Goal: Task Accomplishment & Management: Manage account settings

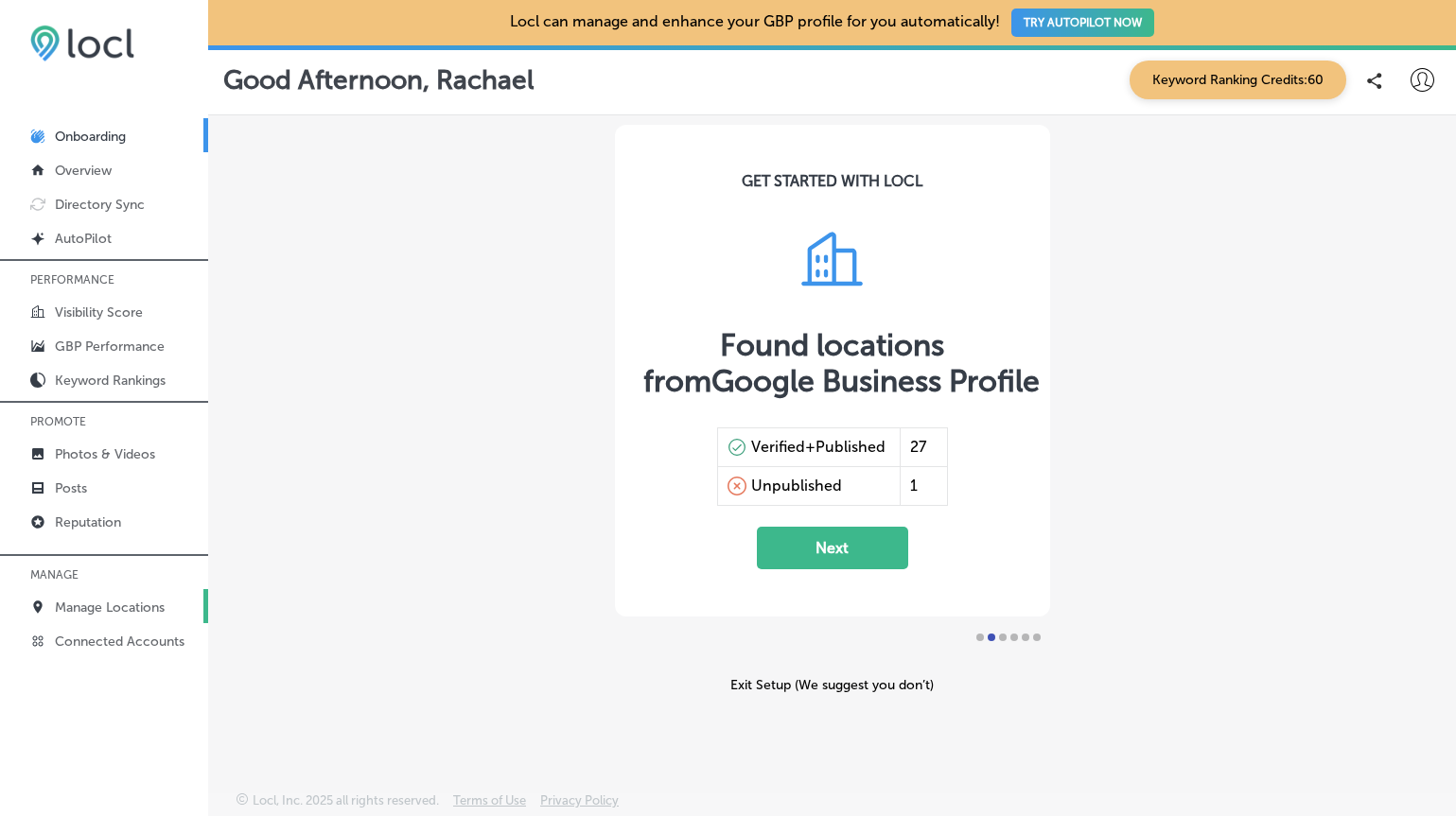
click at [75, 604] on p "Manage Locations" at bounding box center [110, 607] width 110 height 16
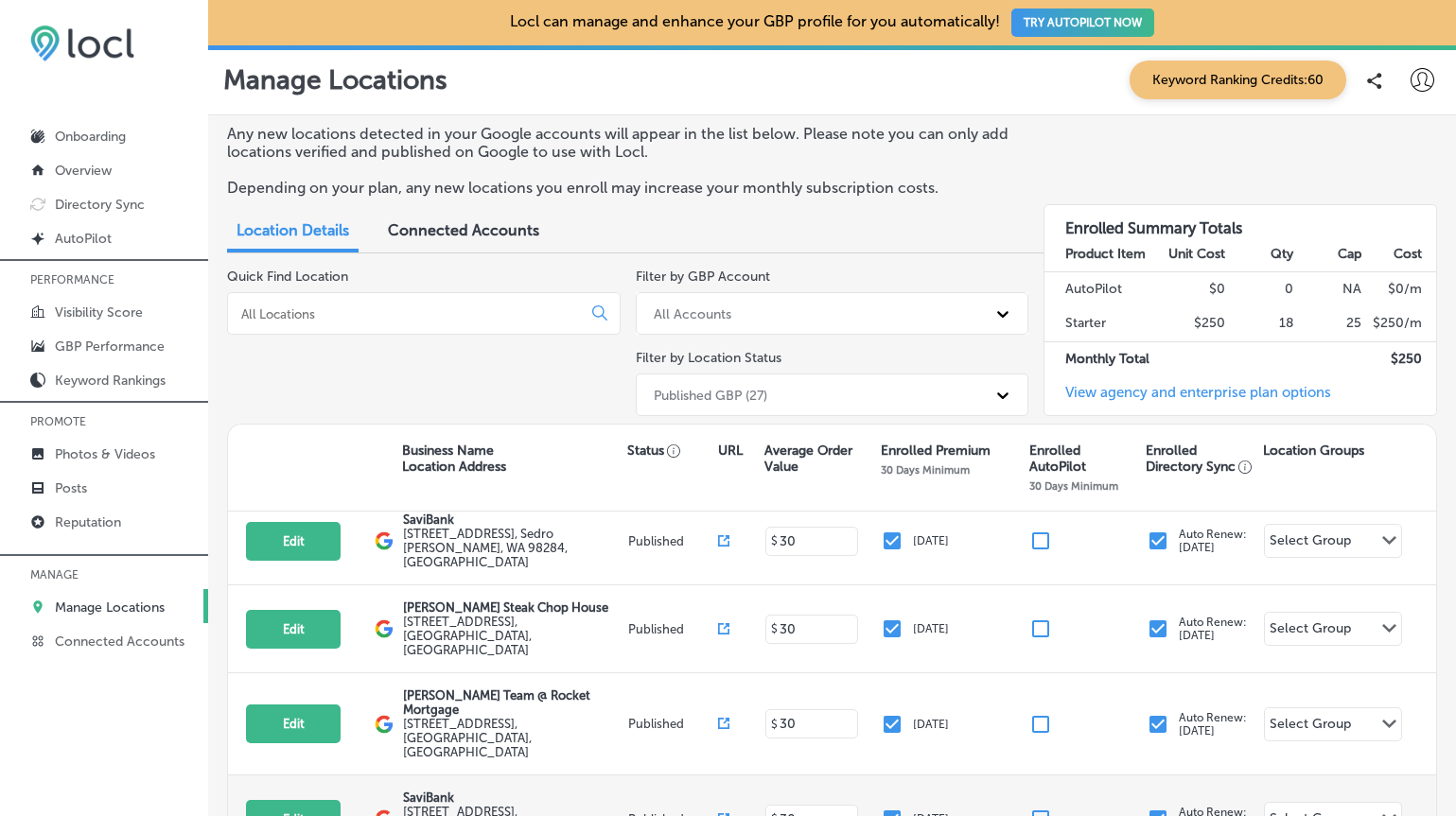
scroll to position [738, 0]
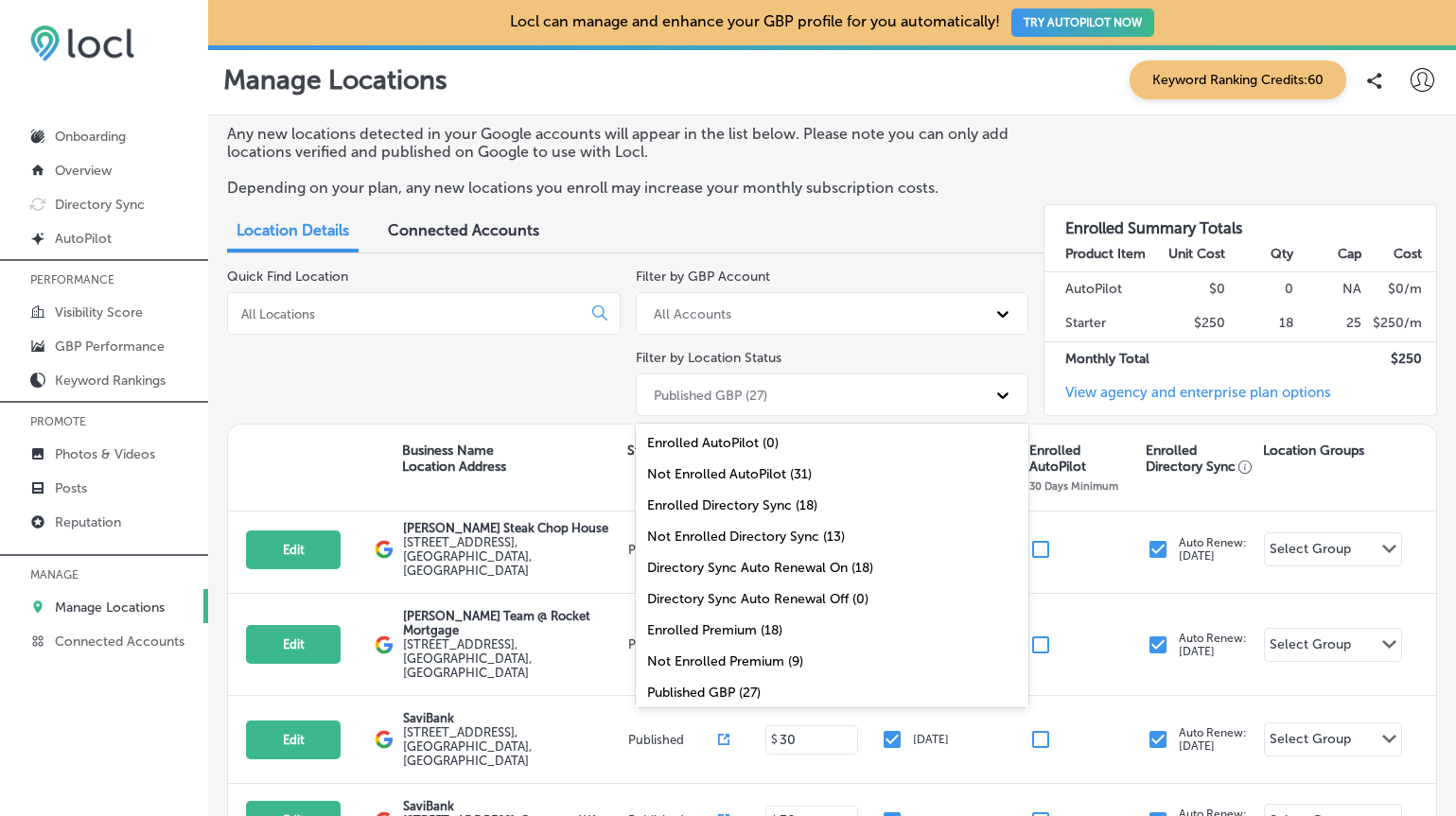
click at [993, 390] on icon at bounding box center [1003, 395] width 19 height 19
click at [744, 505] on div "Enrolled Directory Sync (18)" at bounding box center [833, 505] width 393 height 31
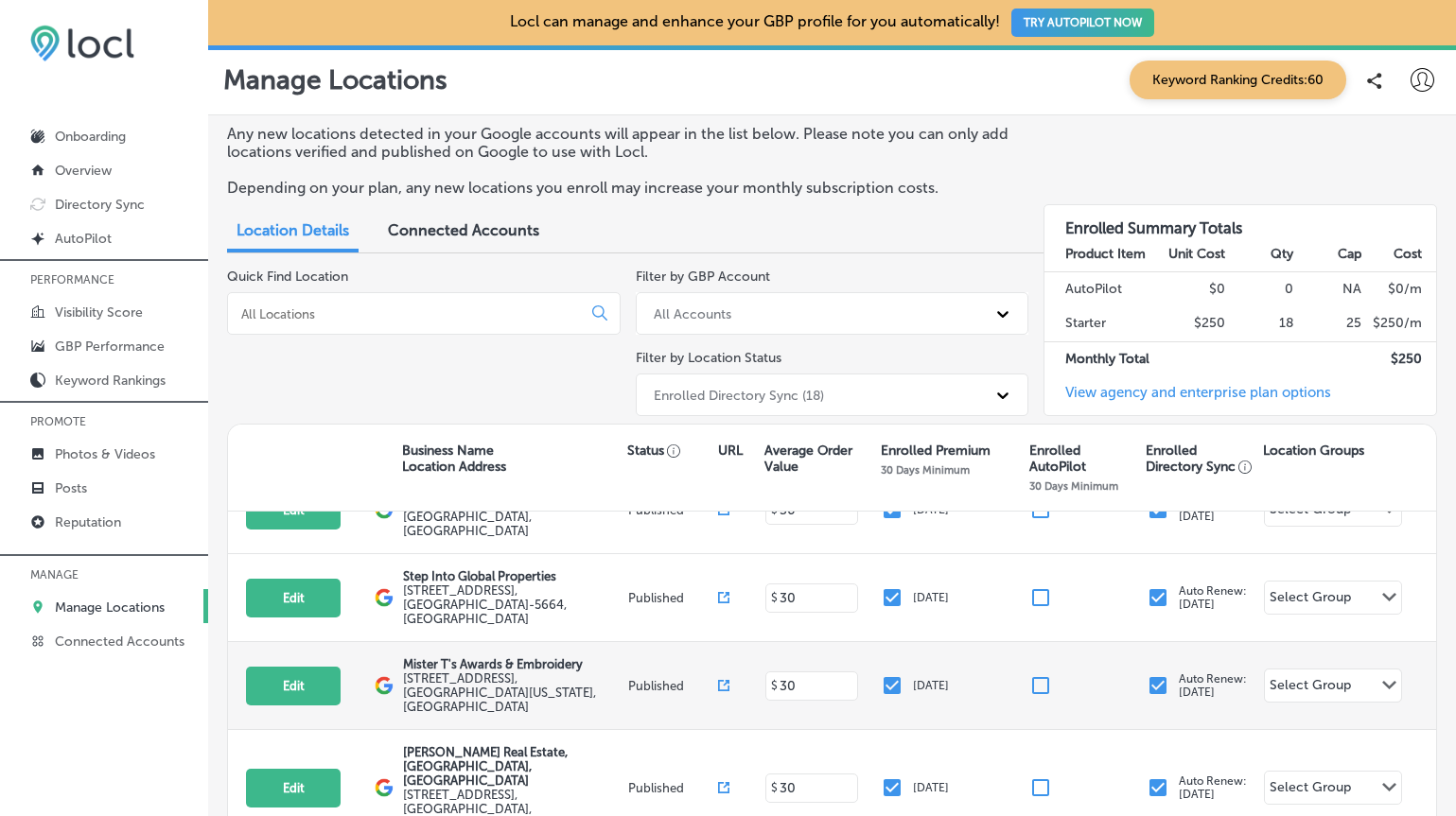
scroll to position [60, 0]
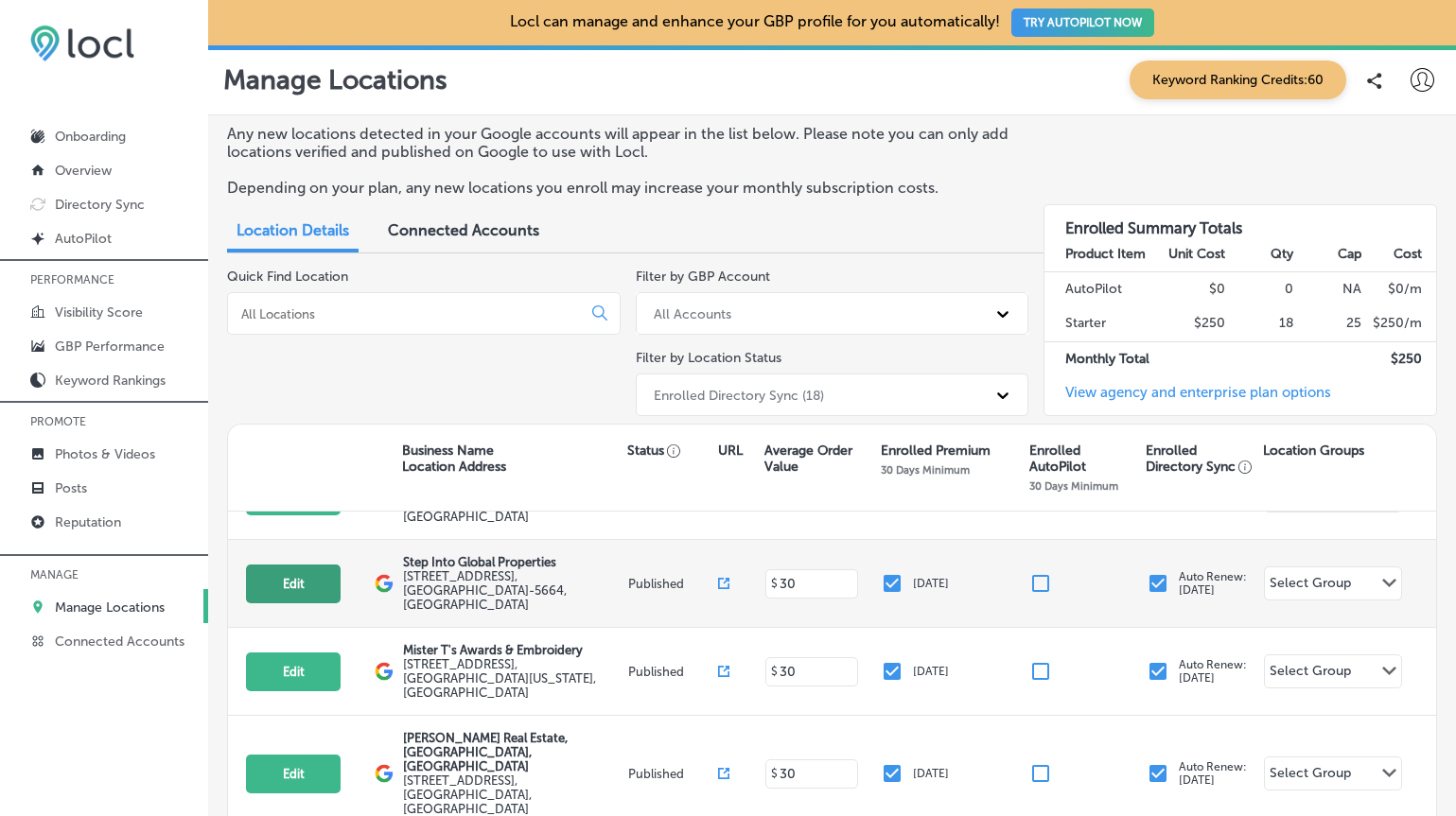
click at [304, 565] on button "Edit" at bounding box center [293, 584] width 94 height 39
select select "US"
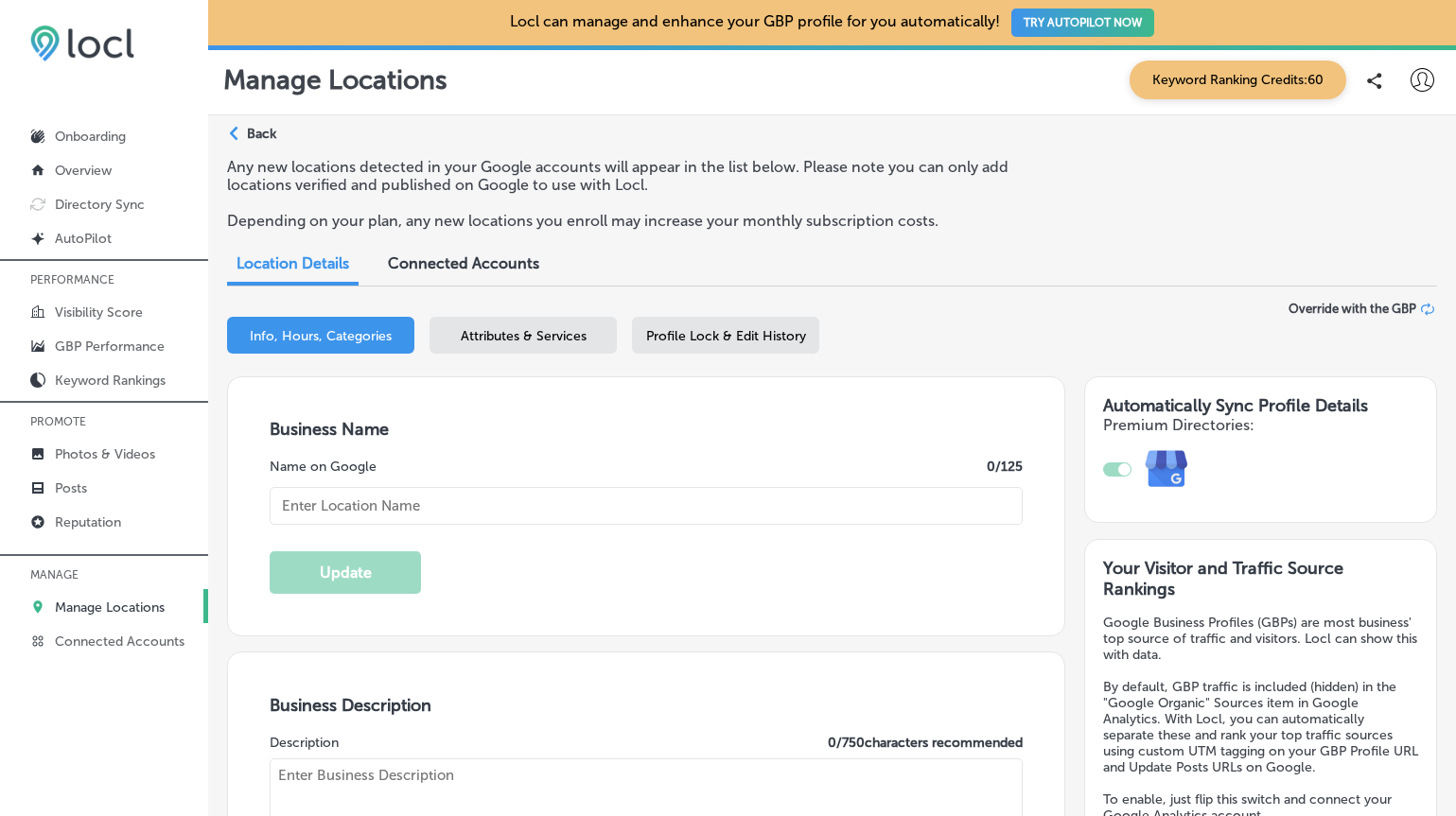
type textarea "Step Into Global Properties is your premier destination for luxury and investme…"
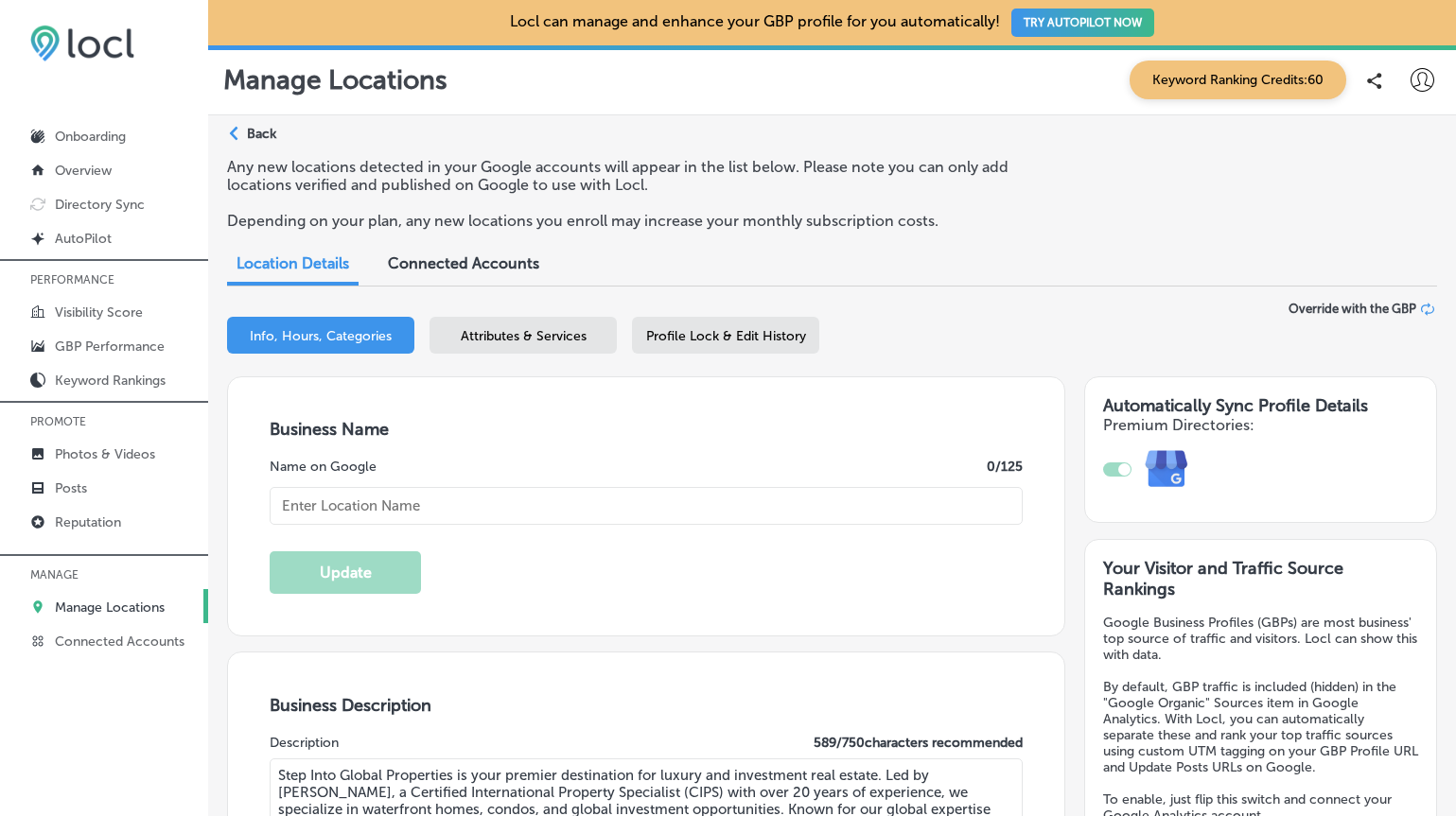
type textarea "Step Into Global Properties is your premier destination for luxury and investme…"
type input "[STREET_ADDRESS]"
type input "Suite #124"
type input "Bellingham"
type input "98226-5664"
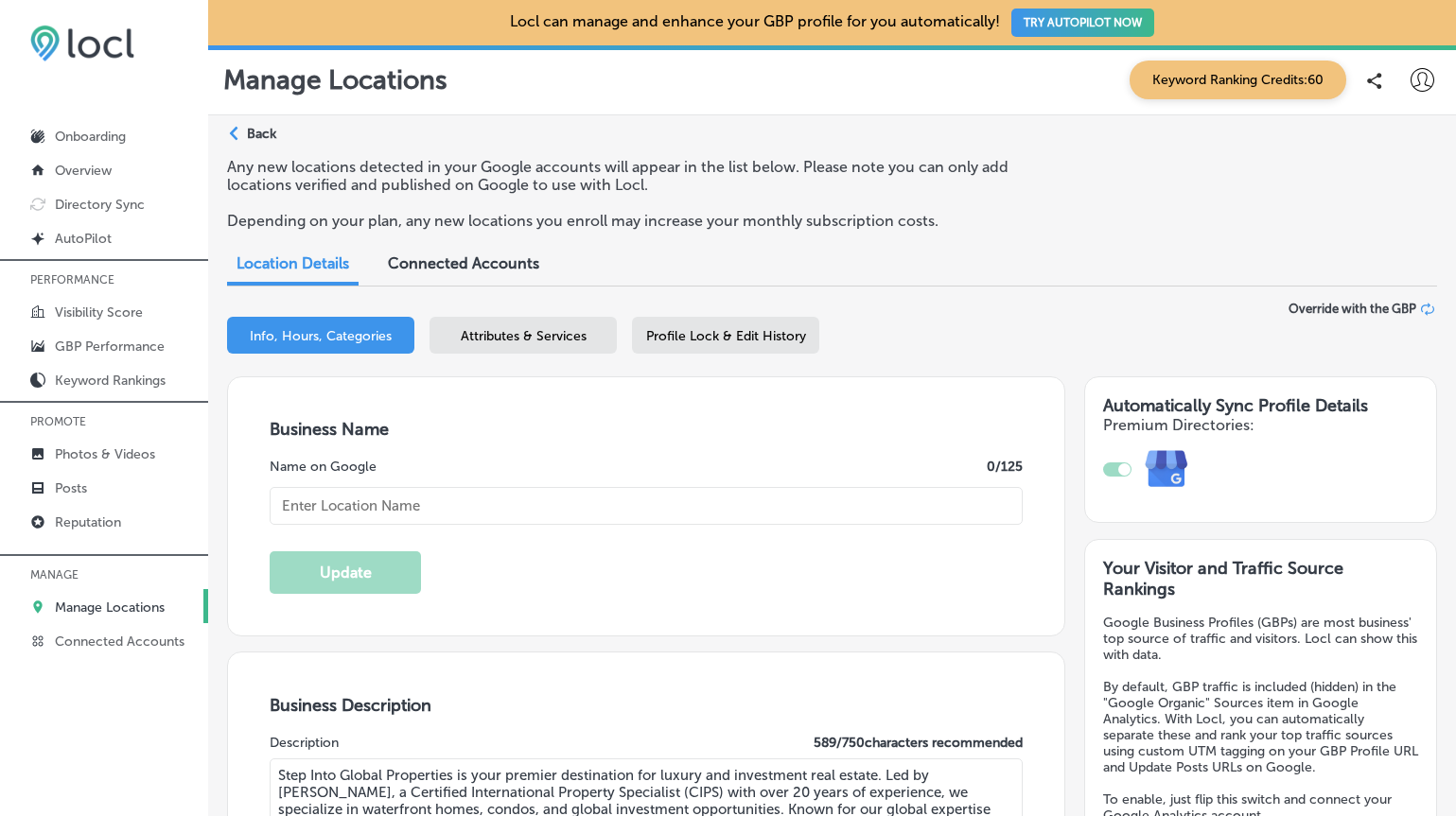
type input "US"
type input "[URL][DOMAIN_NAME]"
checkbox input "true"
type input "Step Into Global Properties"
type input "[PHONE_NUMBER]"
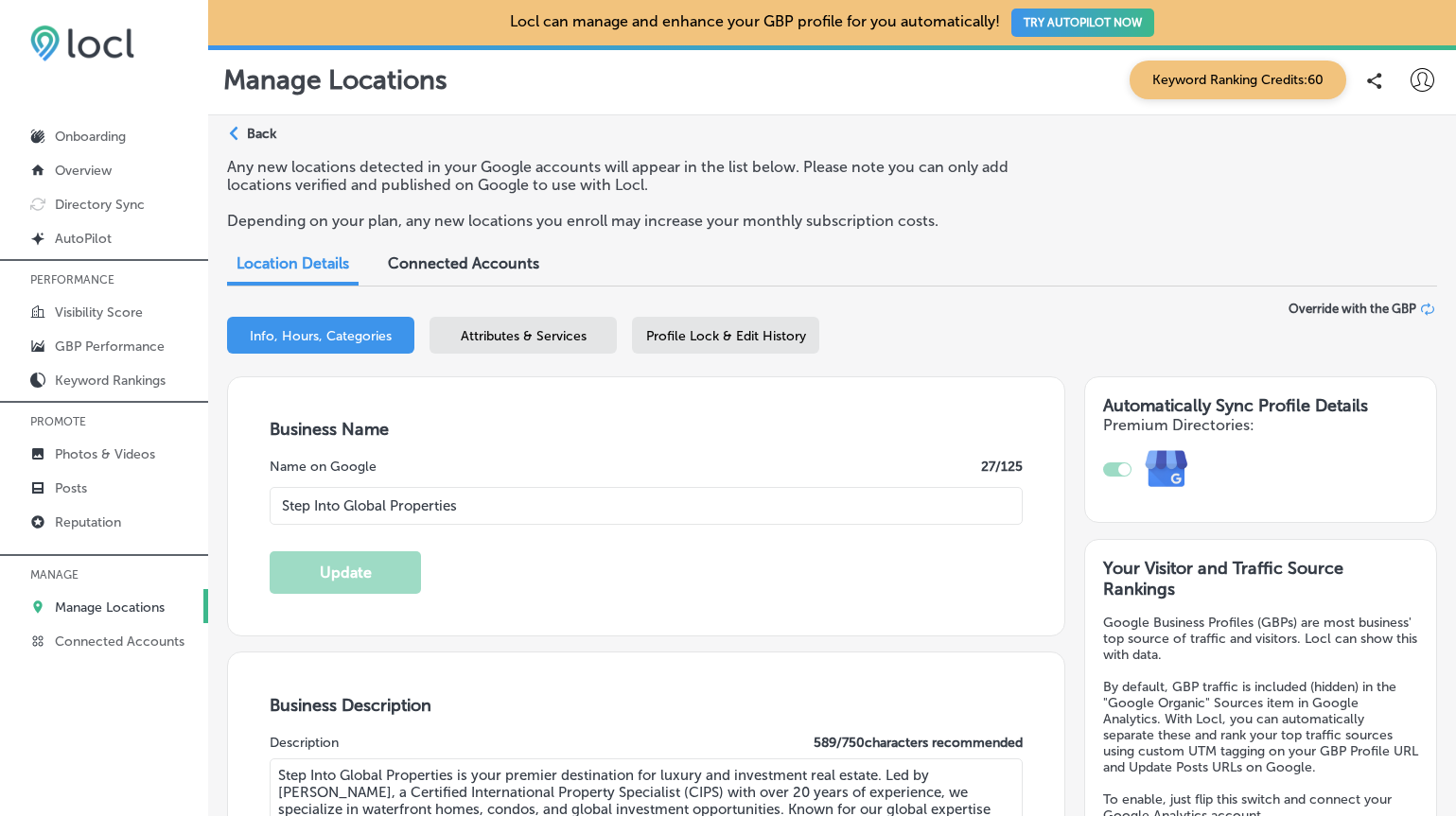
click at [279, 508] on input "Step Into Global Properties" at bounding box center [646, 505] width 753 height 38
paste input "[PERSON_NAME] @"
type input "[PERSON_NAME] @ Step Into Global Properties"
click at [340, 569] on button "Update" at bounding box center [345, 572] width 151 height 42
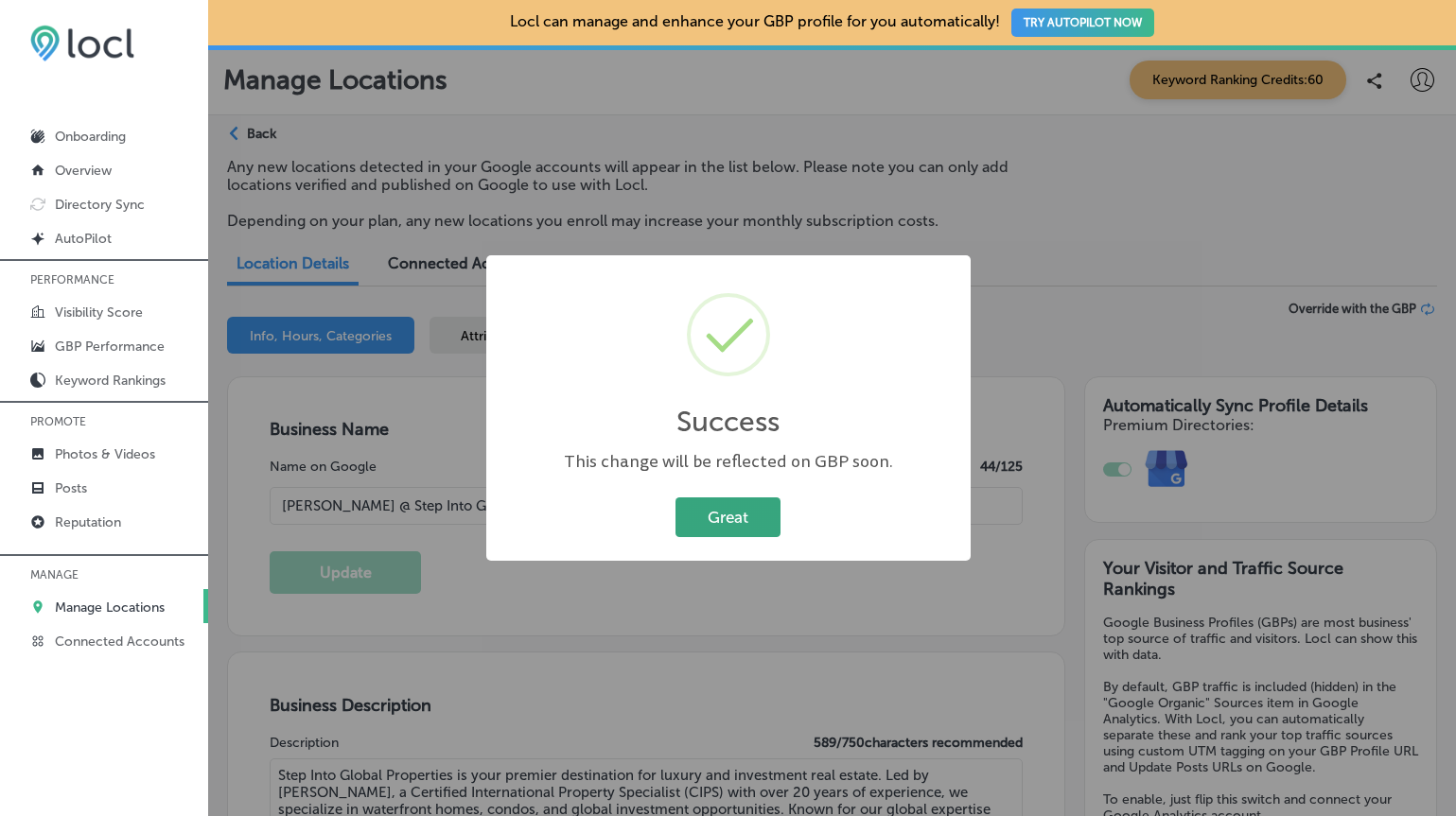
click at [764, 510] on button "Great" at bounding box center [728, 516] width 105 height 39
